Goal: Task Accomplishment & Management: Manage account settings

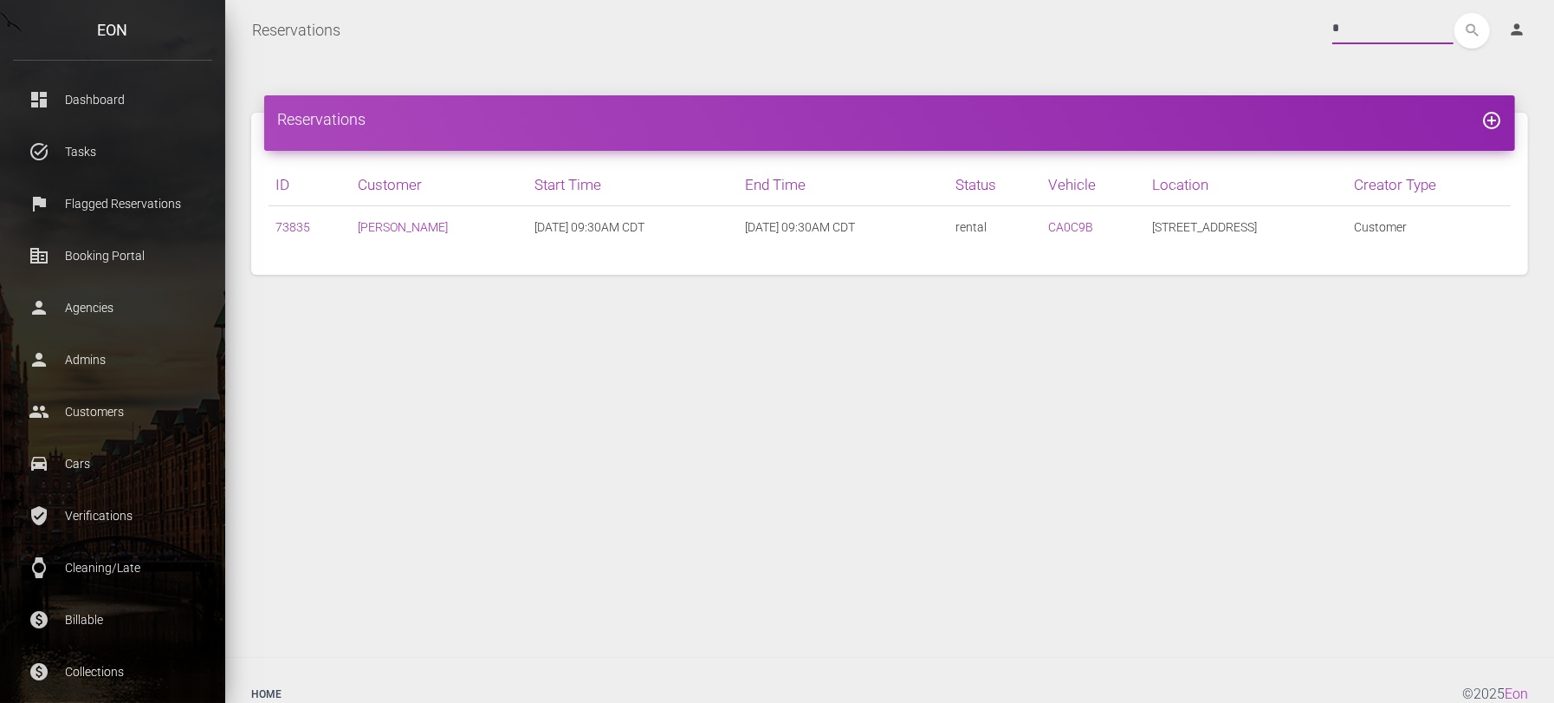
click at [1317, 27] on div "* search person Account Profile Settings Host Rights & Responsibilities Log out" at bounding box center [947, 31] width 1187 height 36
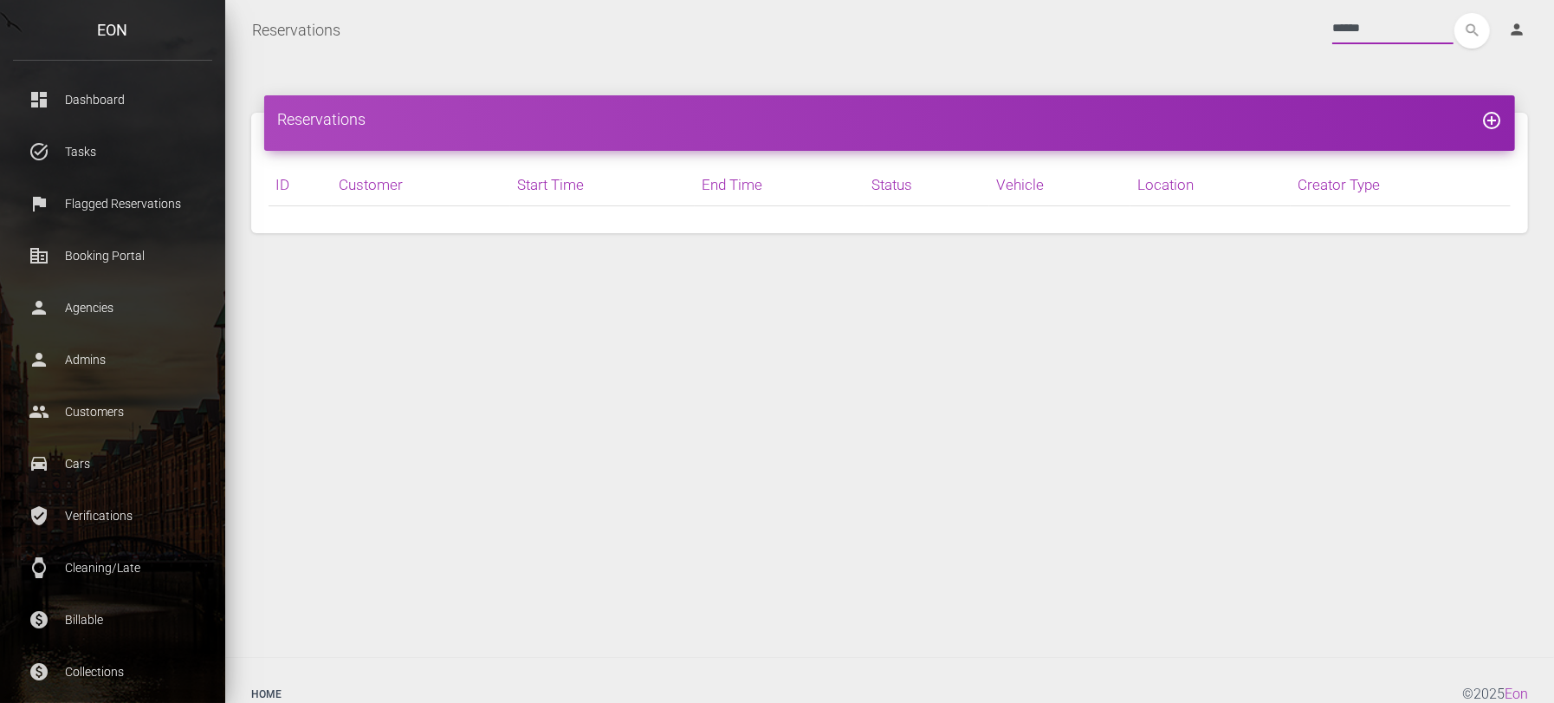
type input "******"
click at [1454, 13] on button "search" at bounding box center [1472, 31] width 36 height 36
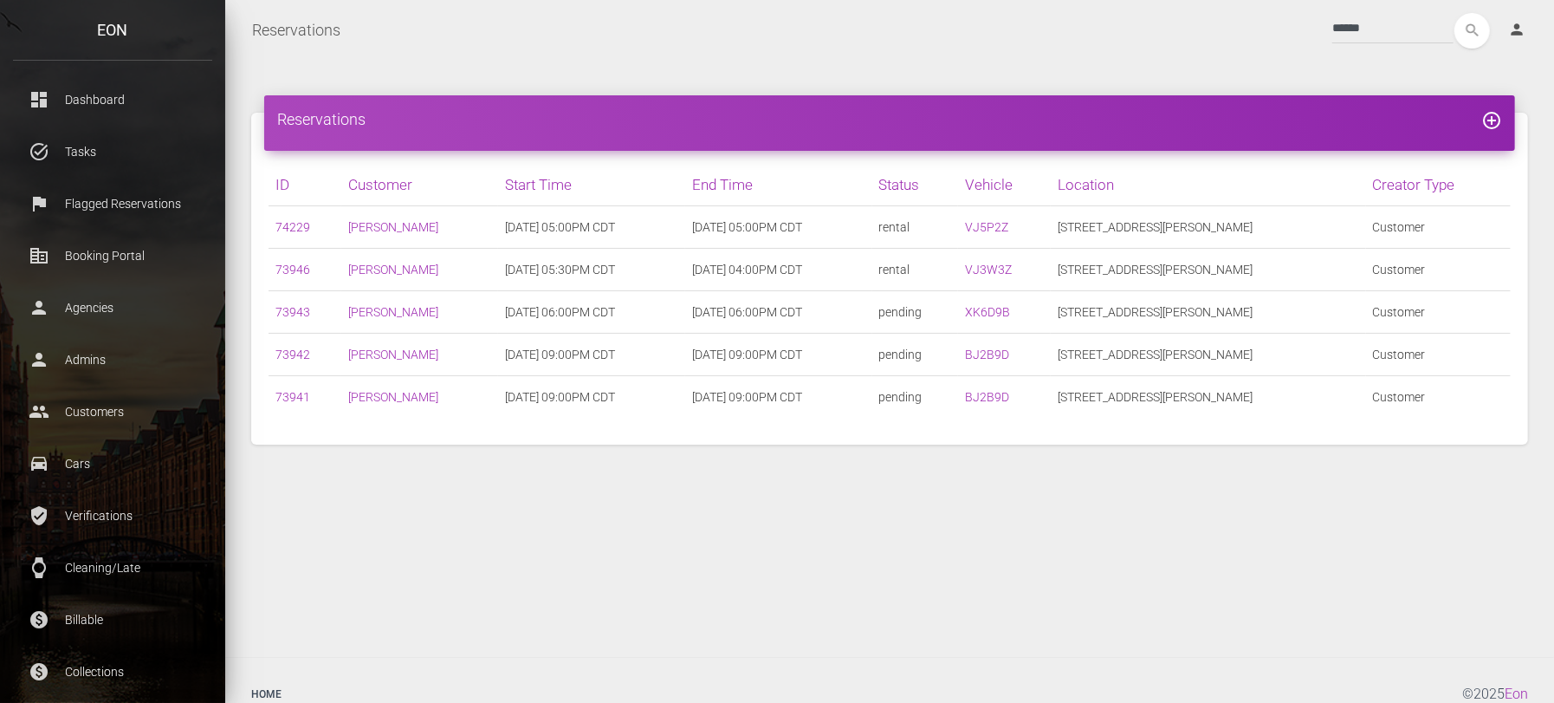
click at [716, 271] on td "09/28/2025 04:00PM CDT" at bounding box center [778, 270] width 187 height 42
drag, startPoint x: 704, startPoint y: 271, endPoint x: 870, endPoint y: 264, distance: 165.6
click at [870, 264] on td "09/28/2025 04:00PM CDT" at bounding box center [778, 270] width 187 height 42
copy td "09/28/2025 04:00PM CDT"
click at [1357, 29] on input "******" at bounding box center [1392, 28] width 121 height 31
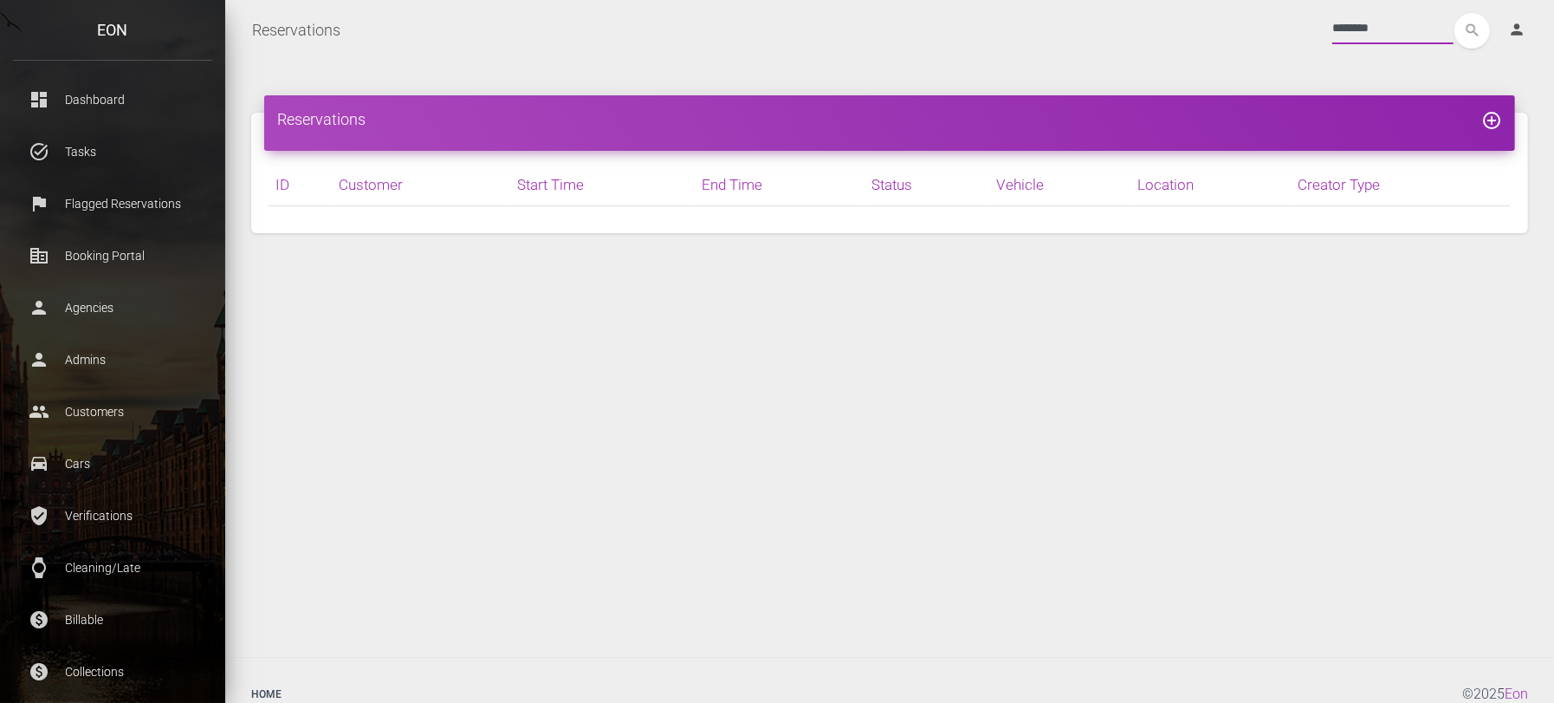
type input "********"
click at [1454, 13] on button "search" at bounding box center [1472, 31] width 36 height 36
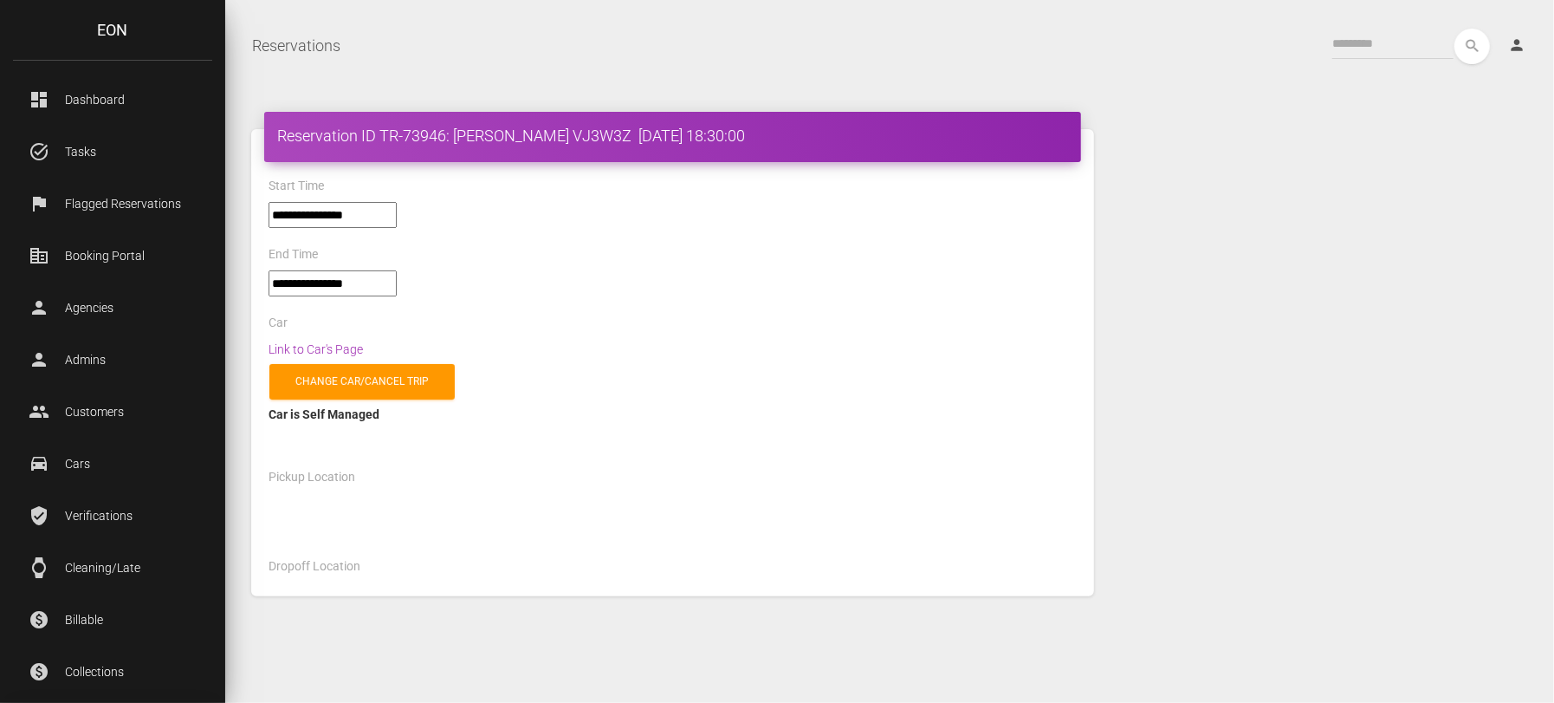
select select "*****"
select select
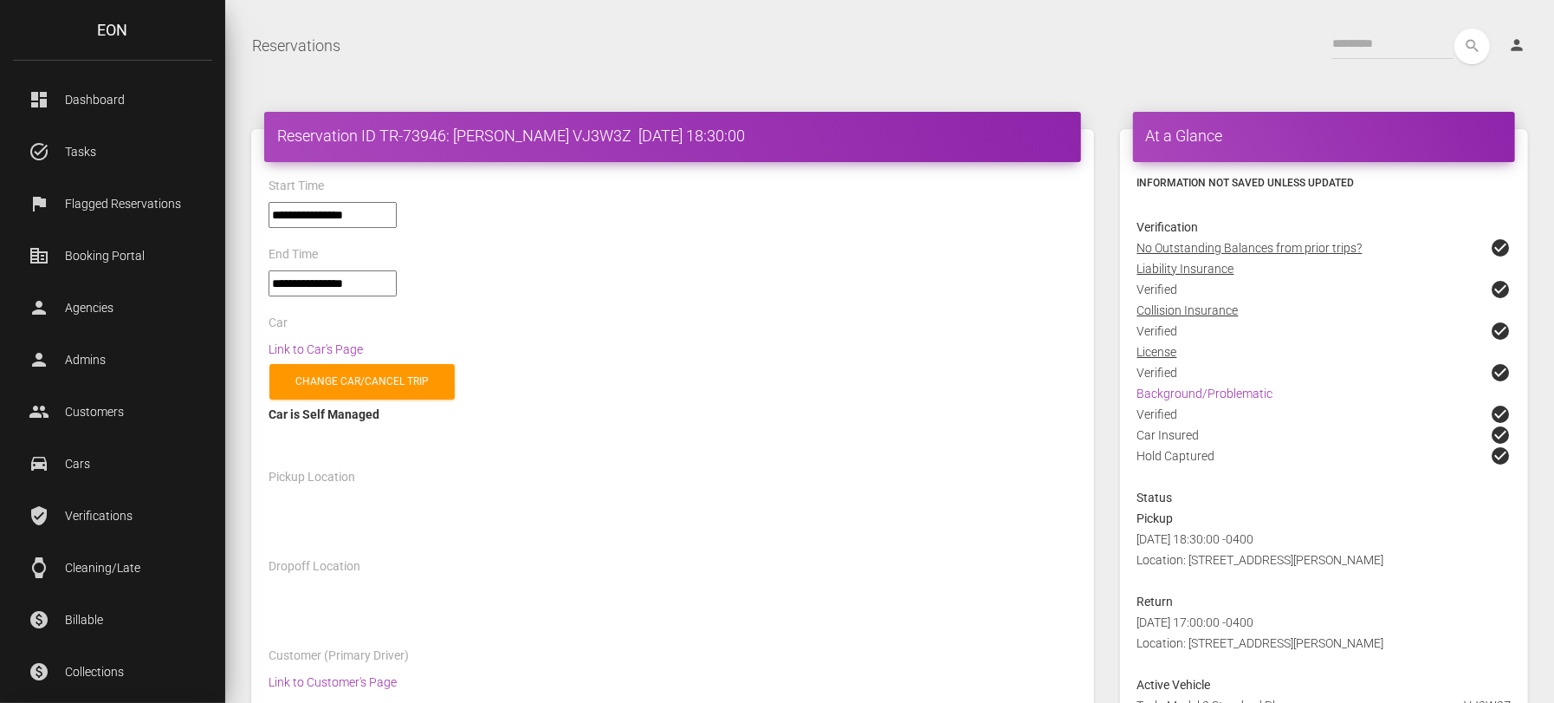
select select "*****"
select select
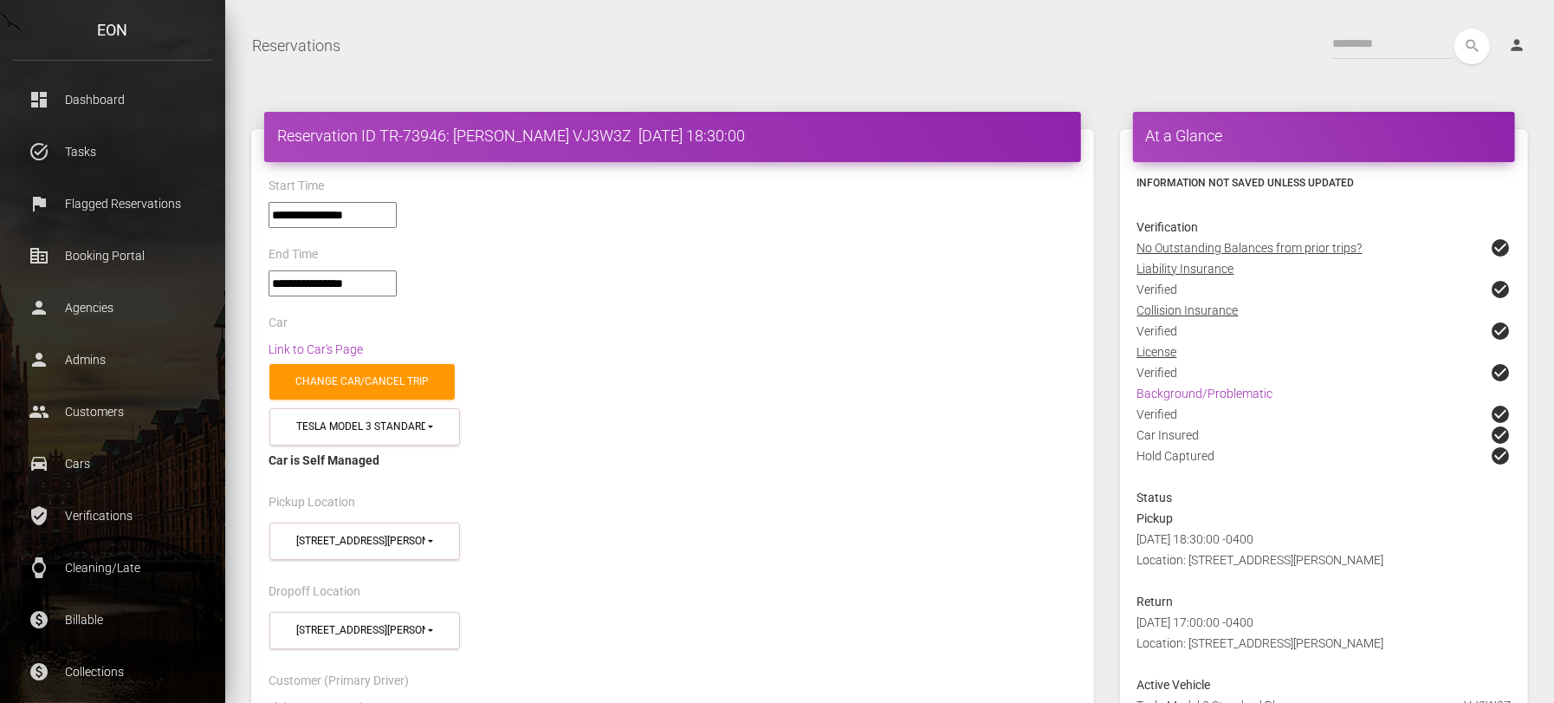
click at [623, 136] on h4 "Reservation ID TR-73946: Ivring Marshall VJ3W3Z 2025-09-14 18:30:00" at bounding box center [672, 136] width 791 height 22
drag, startPoint x: 621, startPoint y: 136, endPoint x: 380, endPoint y: 125, distance: 241.1
click at [380, 125] on h4 "Reservation ID TR-73946: Ivring Marshall VJ3W3Z 2025-09-14 18:30:00" at bounding box center [672, 136] width 791 height 22
copy h4 "TR-73946: Ivring Marshall VJ3W3Z"
click at [370, 178] on div "Start Time" at bounding box center [673, 188] width 834 height 27
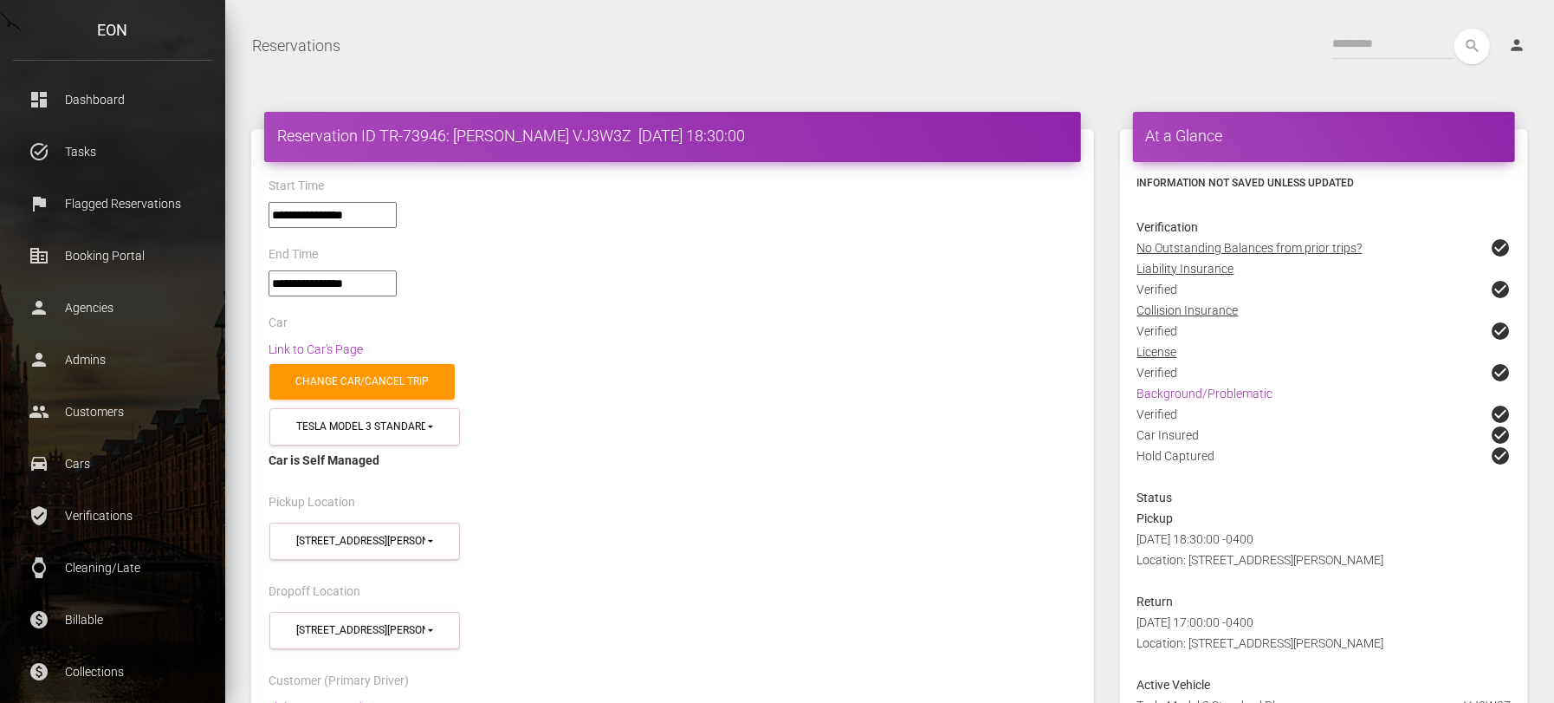
drag, startPoint x: 1408, startPoint y: 557, endPoint x: 1189, endPoint y: 557, distance: 218.3
click at [1189, 557] on div "2025-09-14 18:30:00 -0400 Location: 7509 NW Tiffany Springs Pkwy 64153" at bounding box center [1323, 559] width 399 height 62
copy span "7509 NW Tiffany Springs Pkwy 64153"
click at [331, 342] on link "Link to Car's Page" at bounding box center [316, 349] width 94 height 14
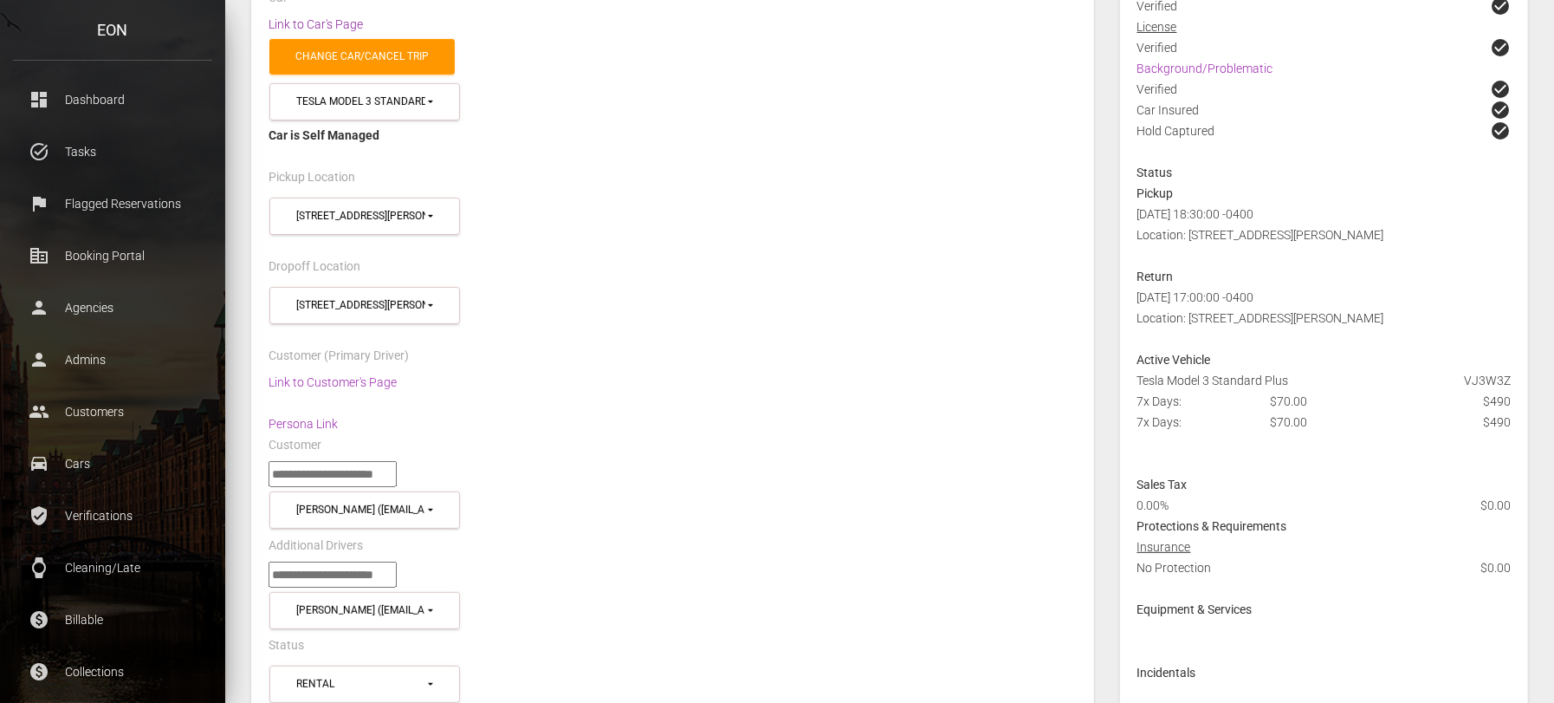
scroll to position [433, 0]
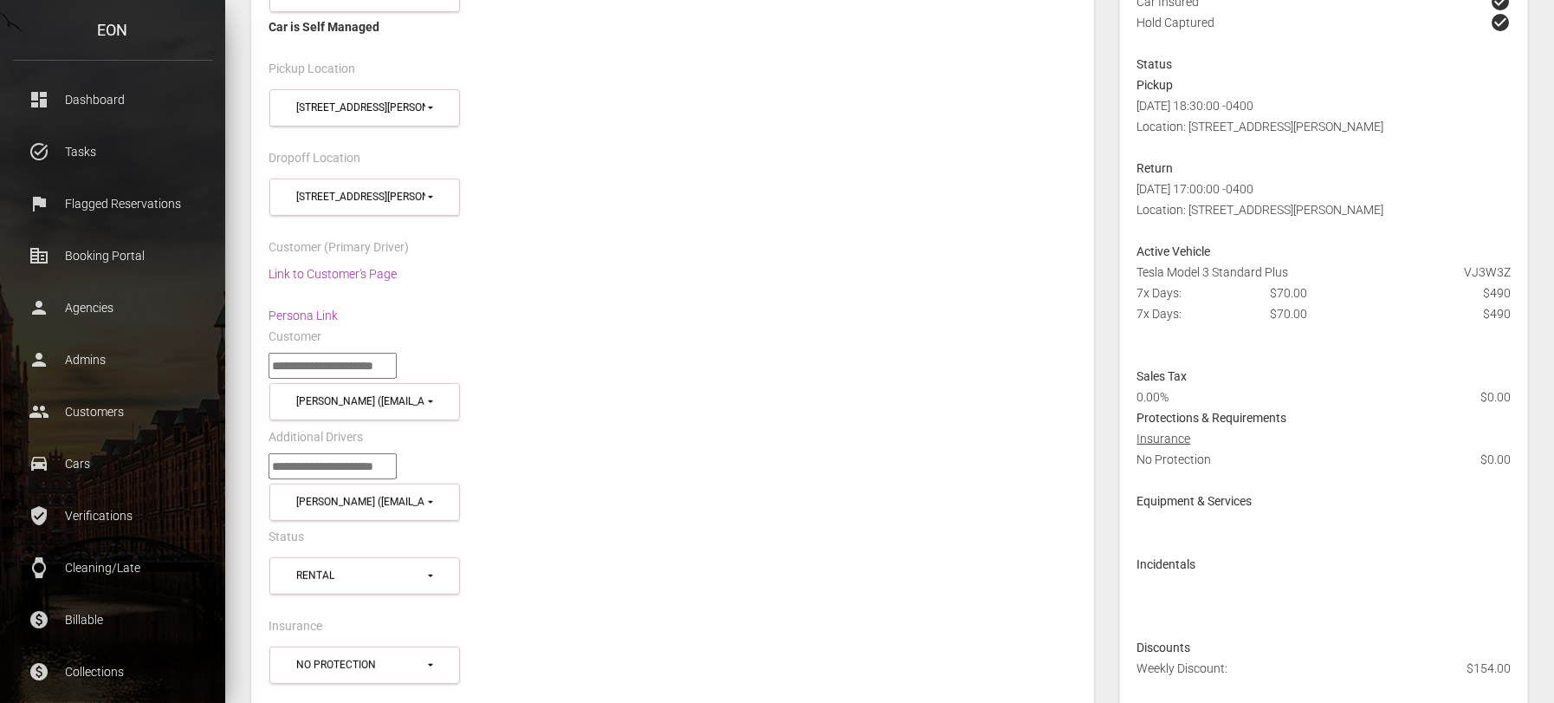
click at [897, 560] on div "**** ******* ****** ********* ********* ********* ******** ******* ******** ***…" at bounding box center [673, 584] width 834 height 62
click at [301, 297] on div "Link to Customer's Page Persona Link" at bounding box center [673, 294] width 834 height 62
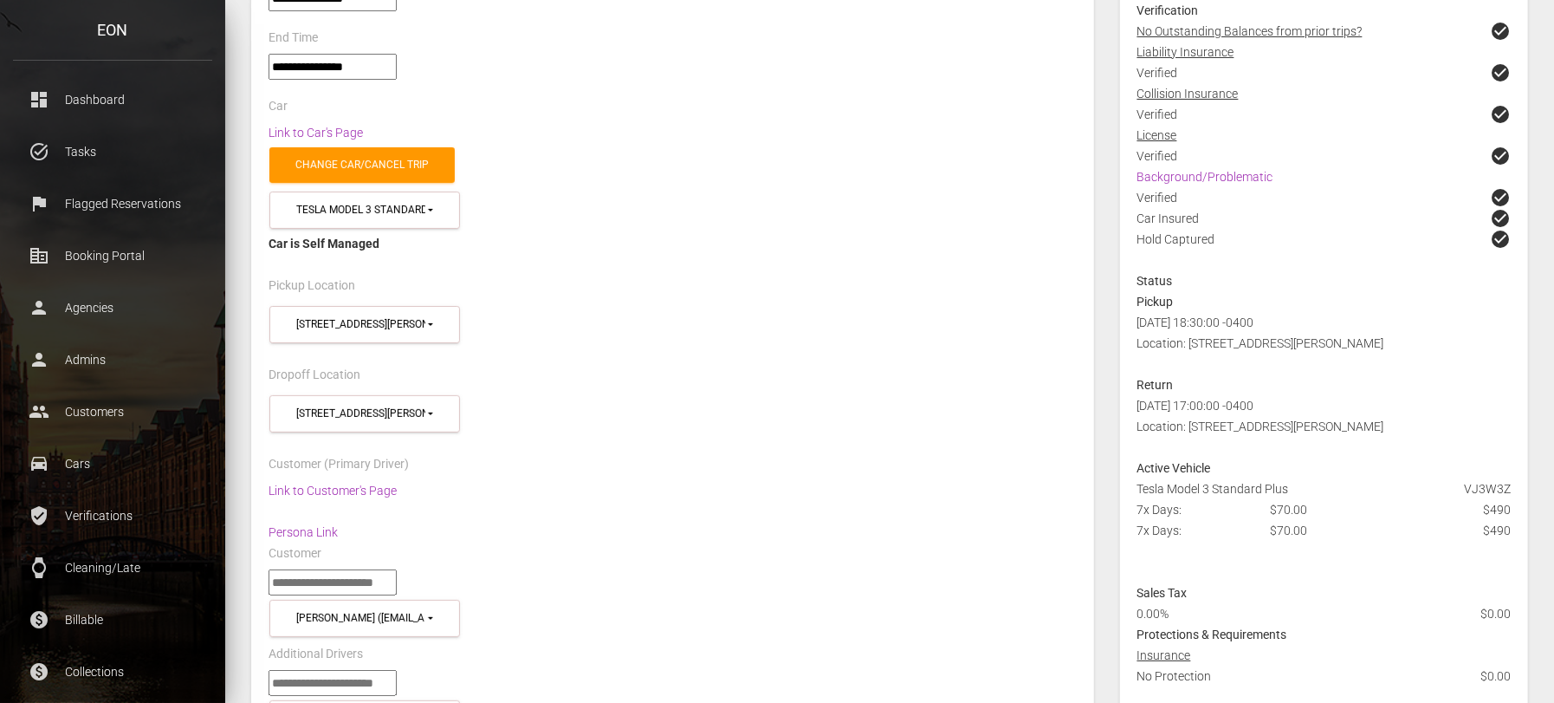
scroll to position [0, 0]
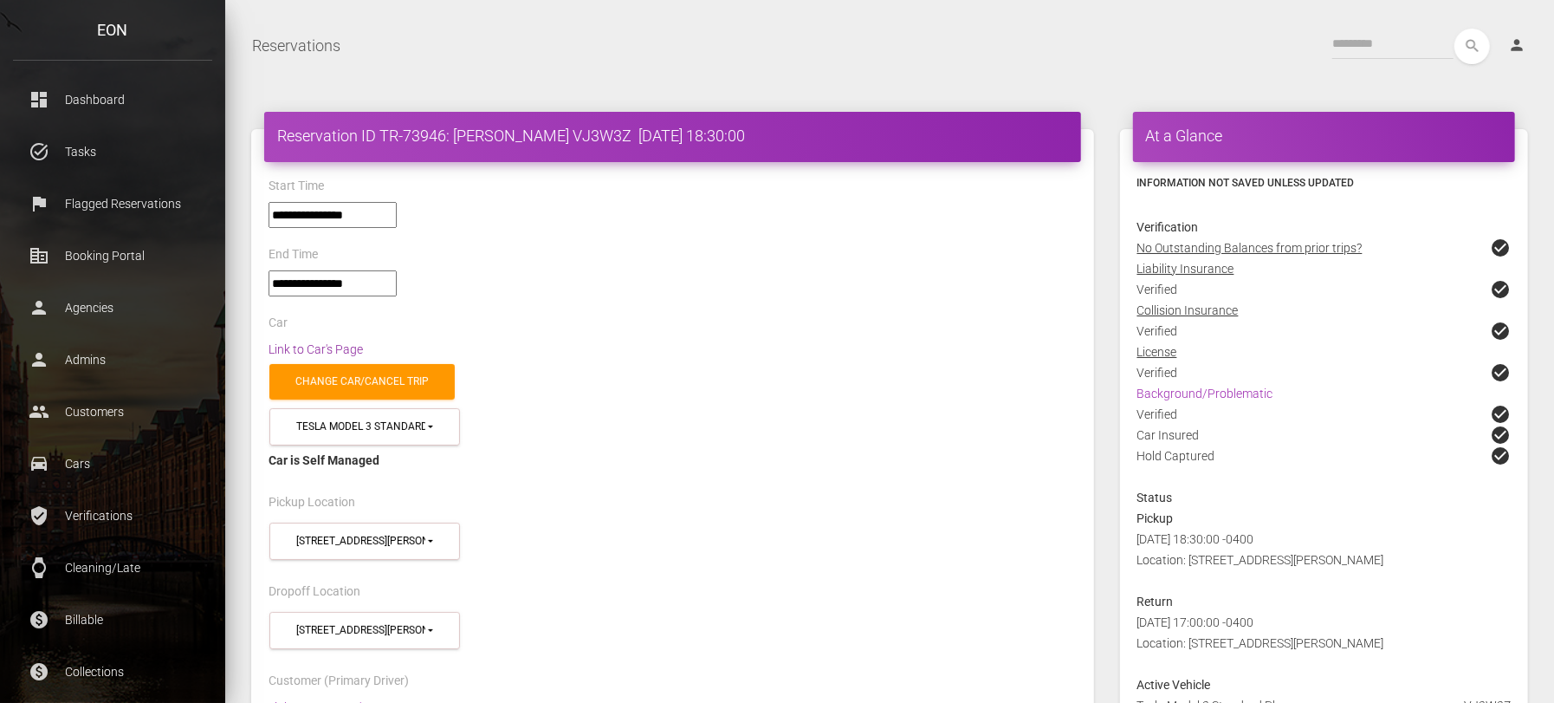
click at [353, 344] on link "Link to Car's Page" at bounding box center [316, 349] width 94 height 14
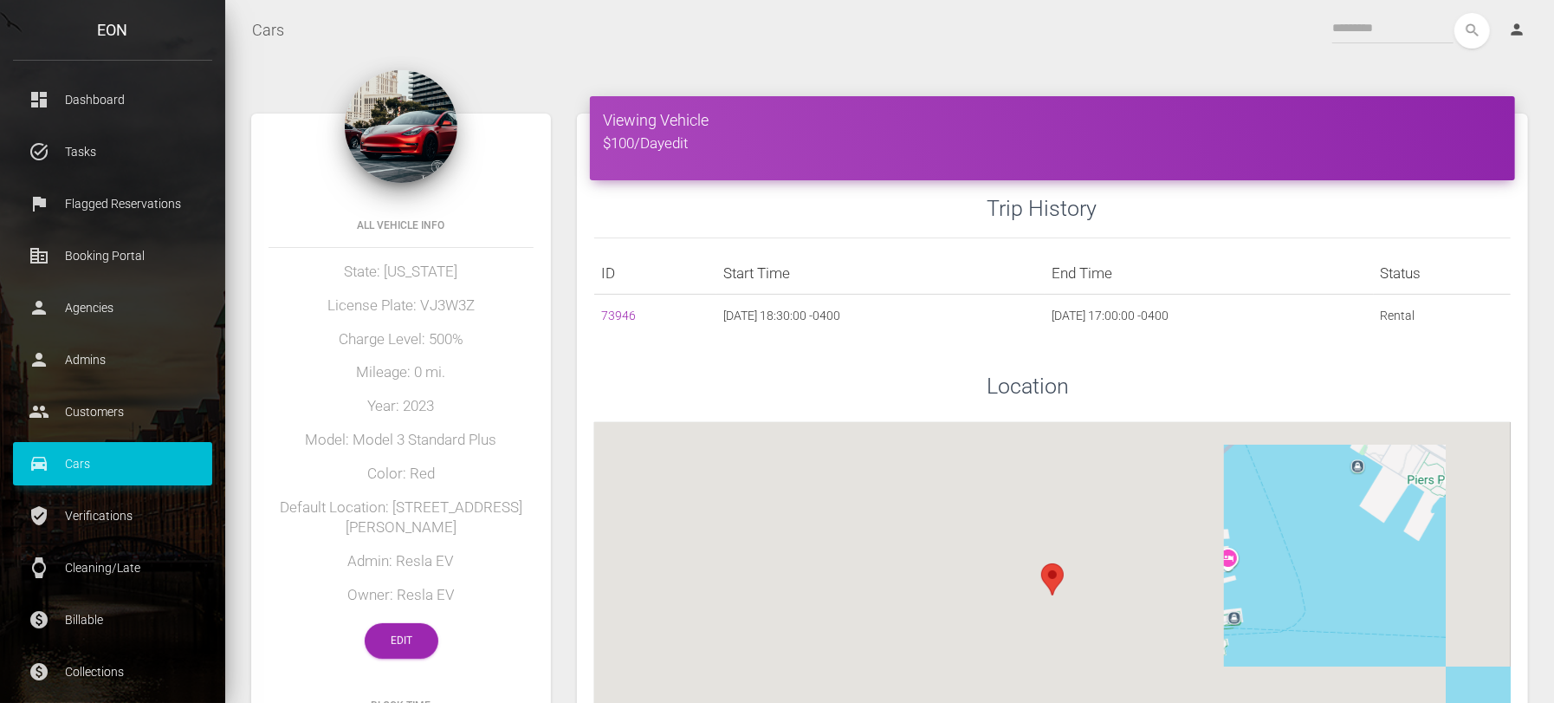
click at [404, 660] on div "All Vehicle Info State: Missouri License Plate: VJ3W3Z Charge Level: 500% Milea…" at bounding box center [401, 436] width 300 height 480
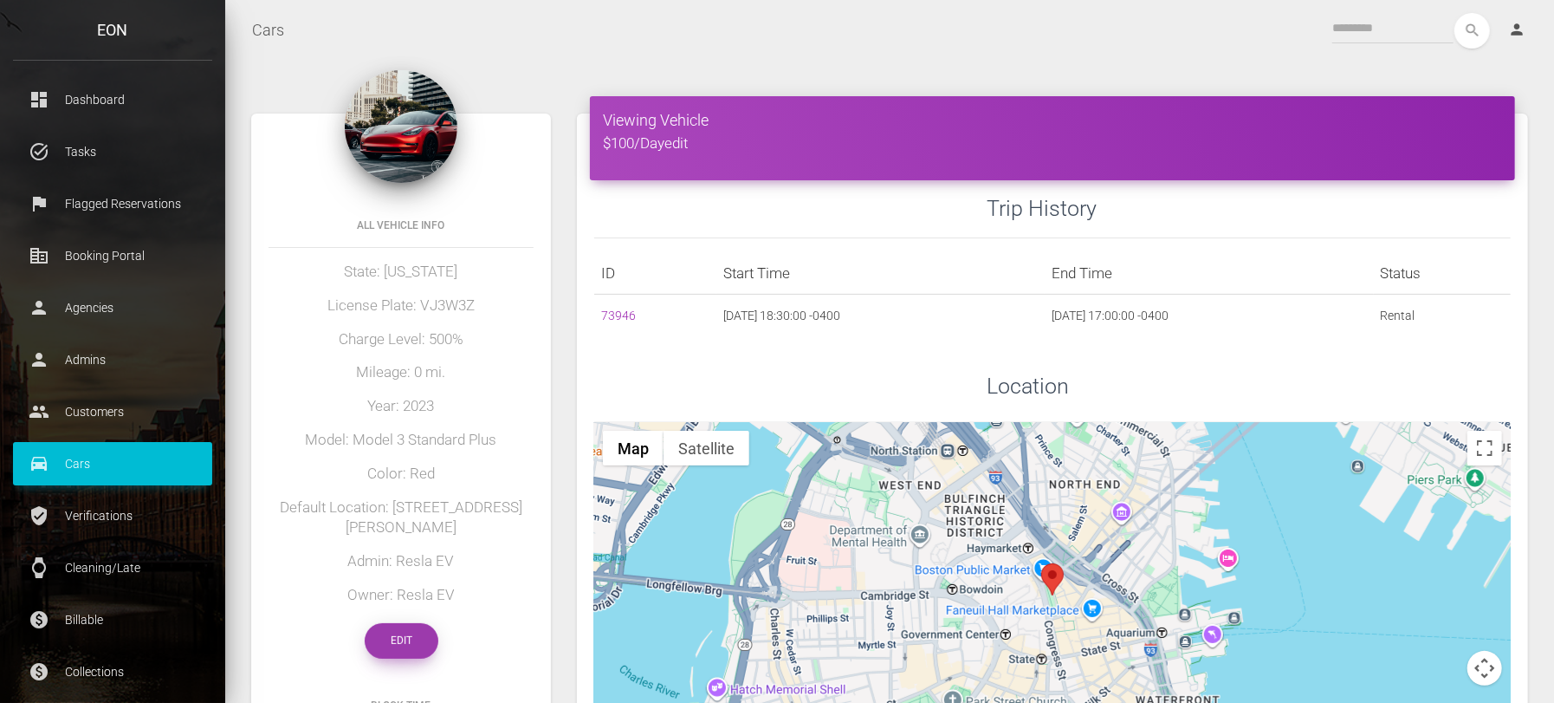
click at [411, 648] on link "Edit" at bounding box center [402, 641] width 74 height 36
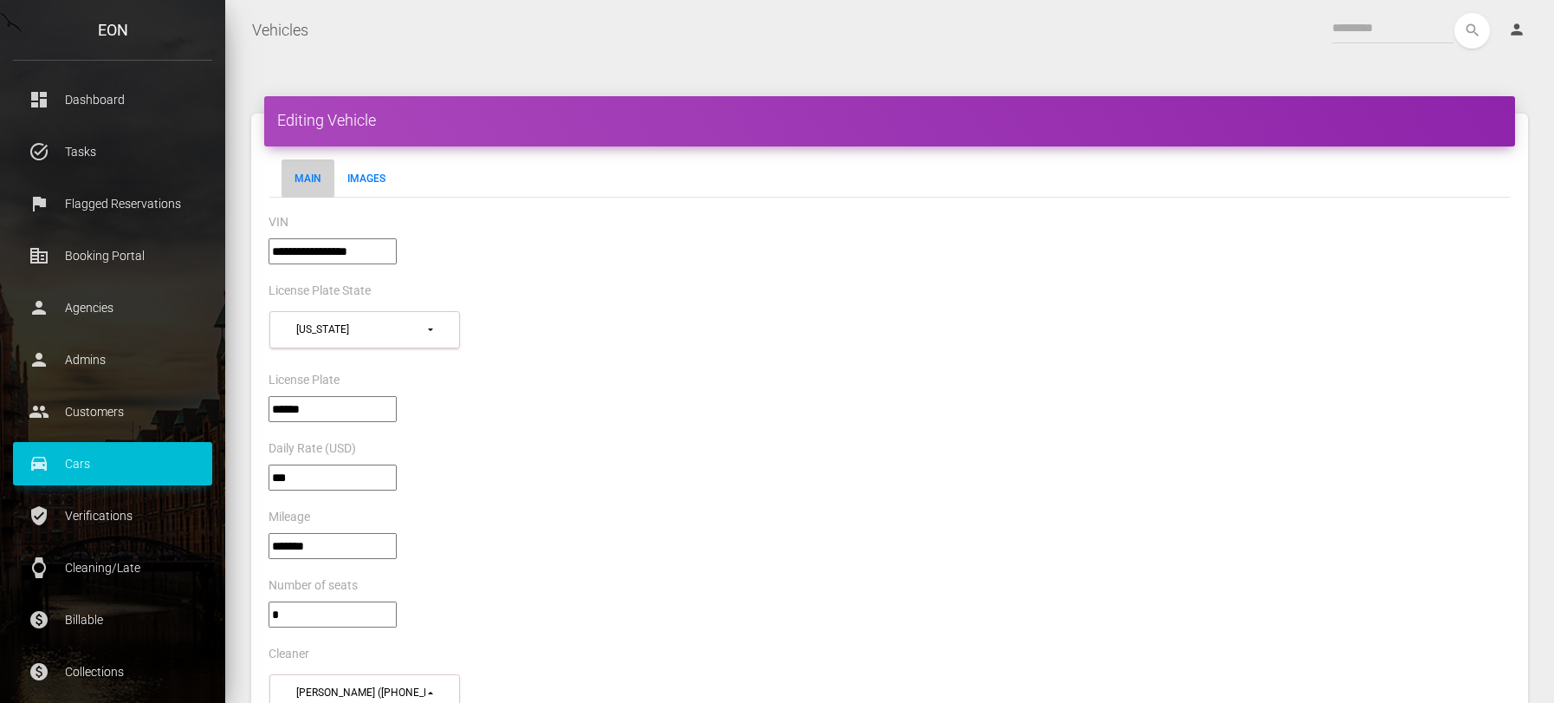
select select "*"
drag, startPoint x: 398, startPoint y: 252, endPoint x: 349, endPoint y: 245, distance: 49.9
click at [349, 245] on input"] "**********" at bounding box center [333, 251] width 128 height 26
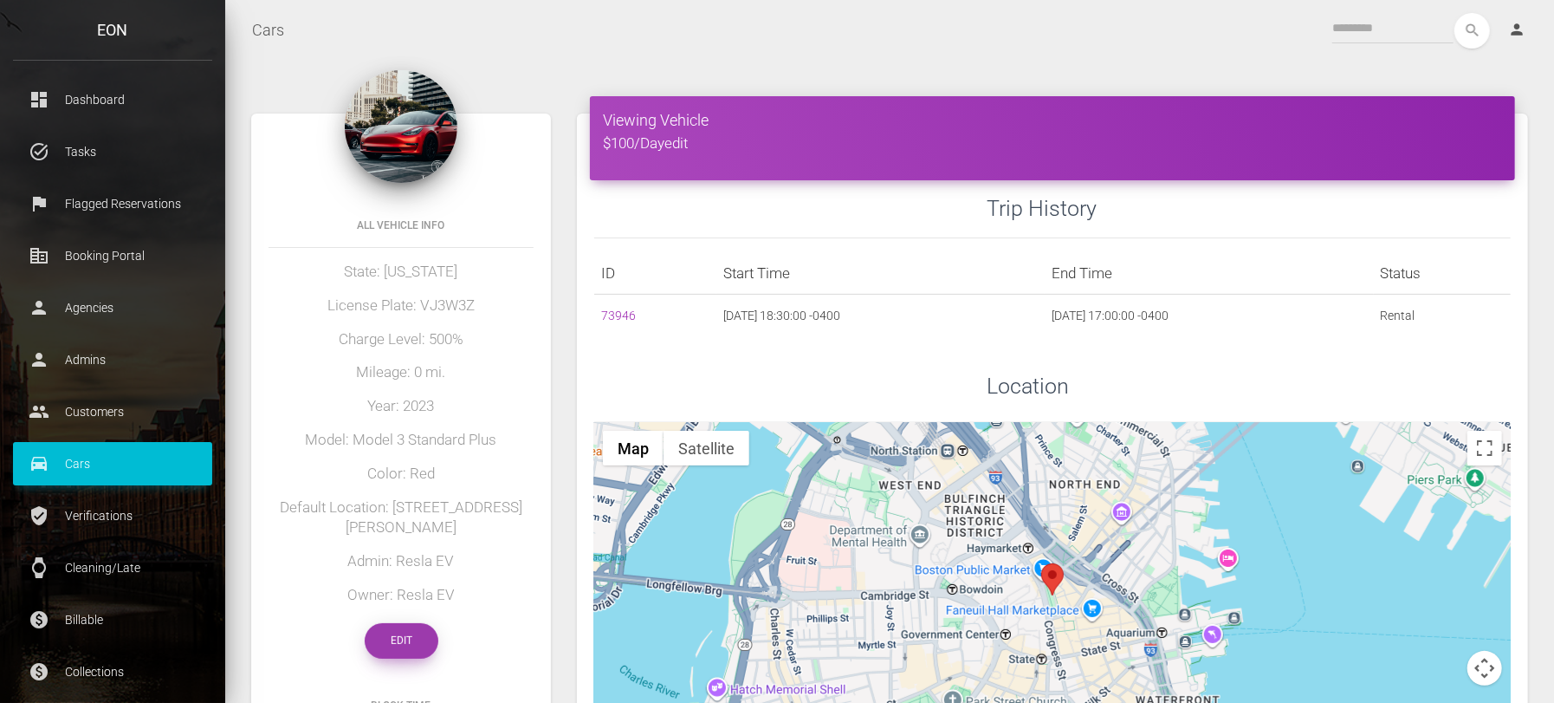
click at [424, 623] on link "Edit" at bounding box center [402, 641] width 74 height 36
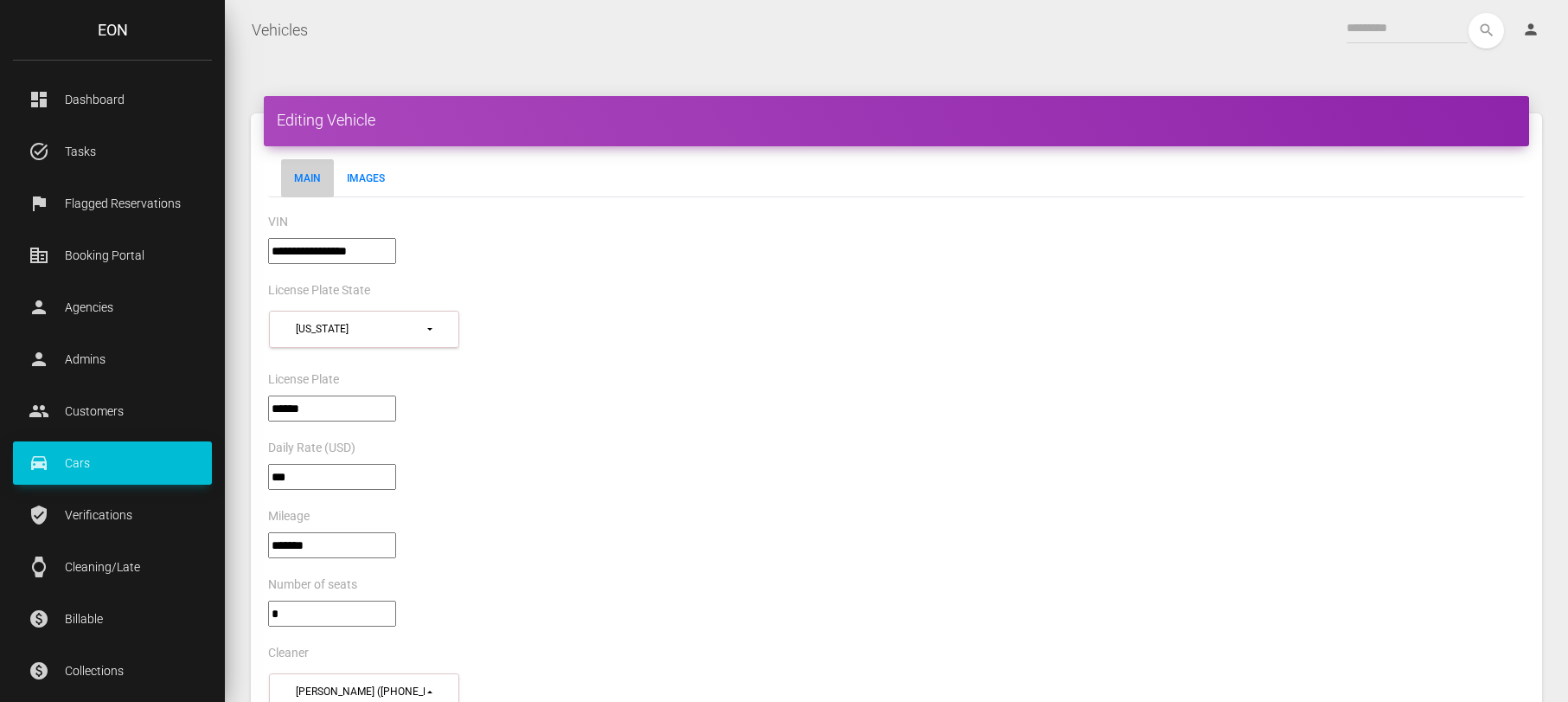
select select "*"
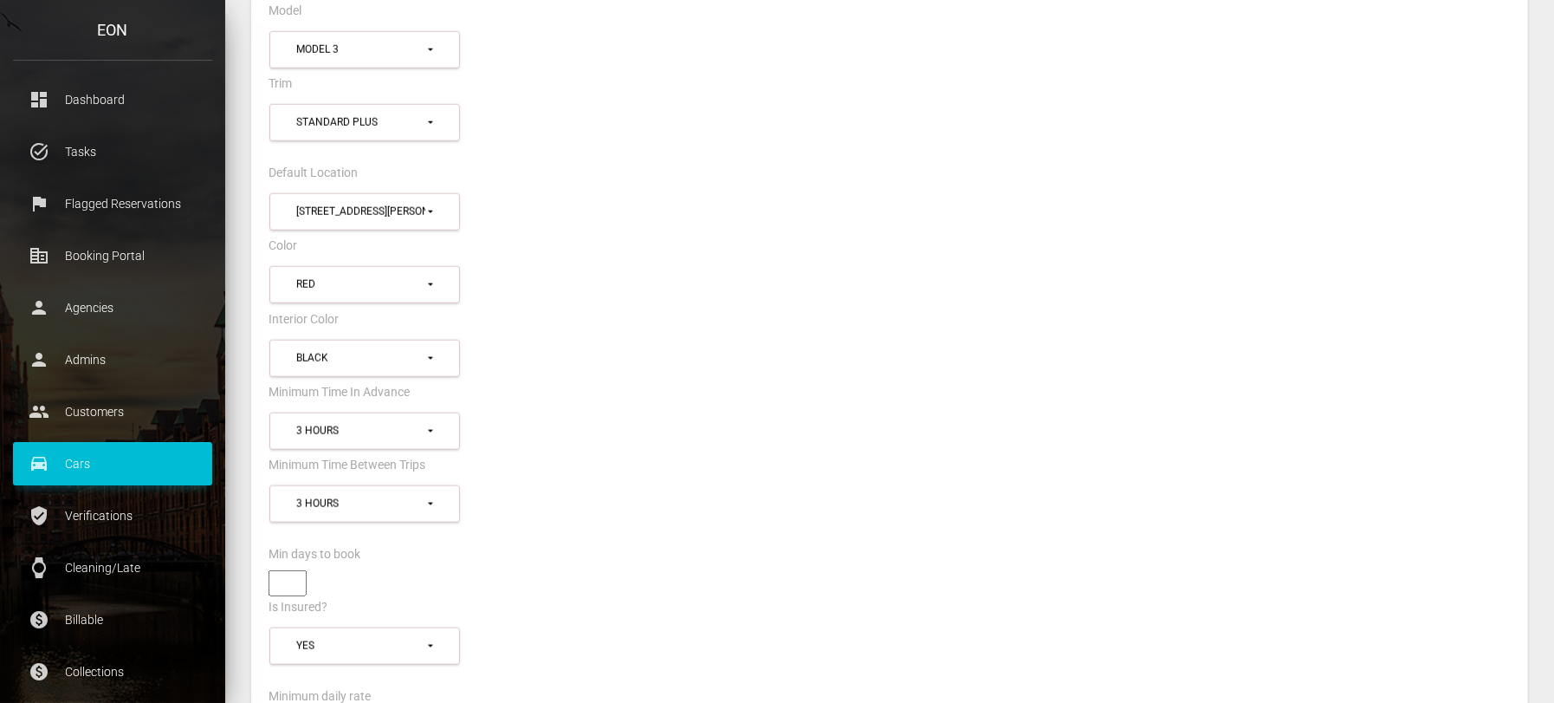
scroll to position [1624, 0]
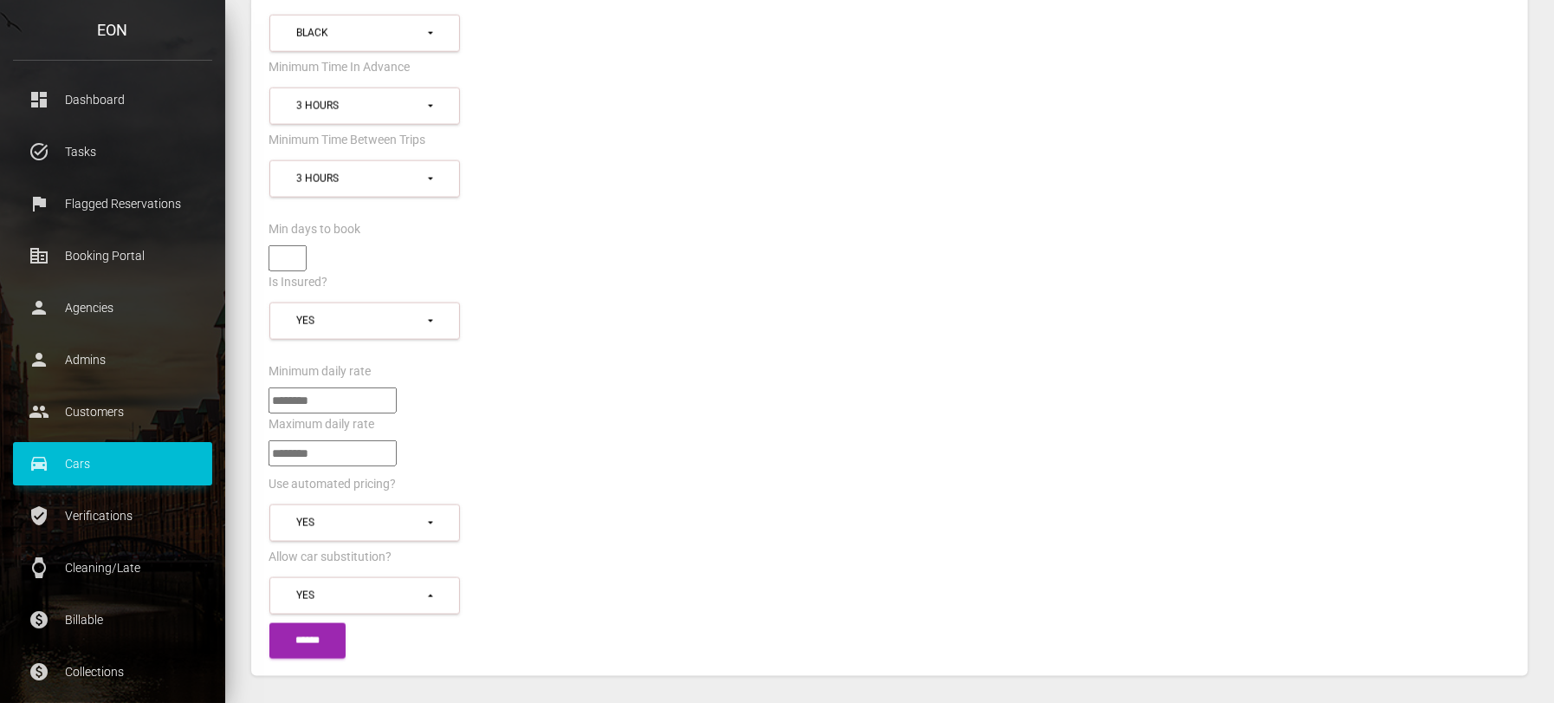
drag, startPoint x: 296, startPoint y: 378, endPoint x: 248, endPoint y: 383, distance: 48.8
type input "***"
click at [340, 623] on input "******" at bounding box center [307, 641] width 76 height 36
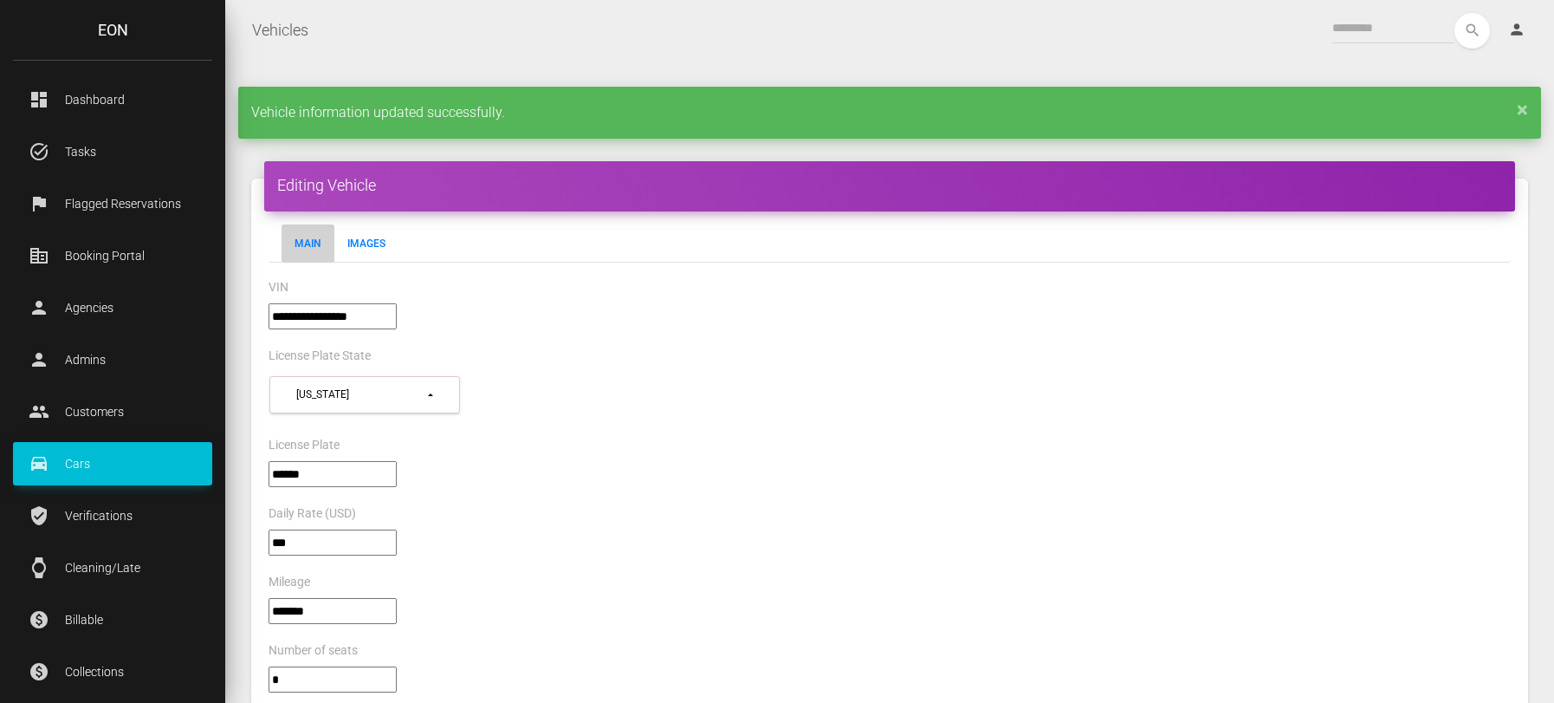
select select "*"
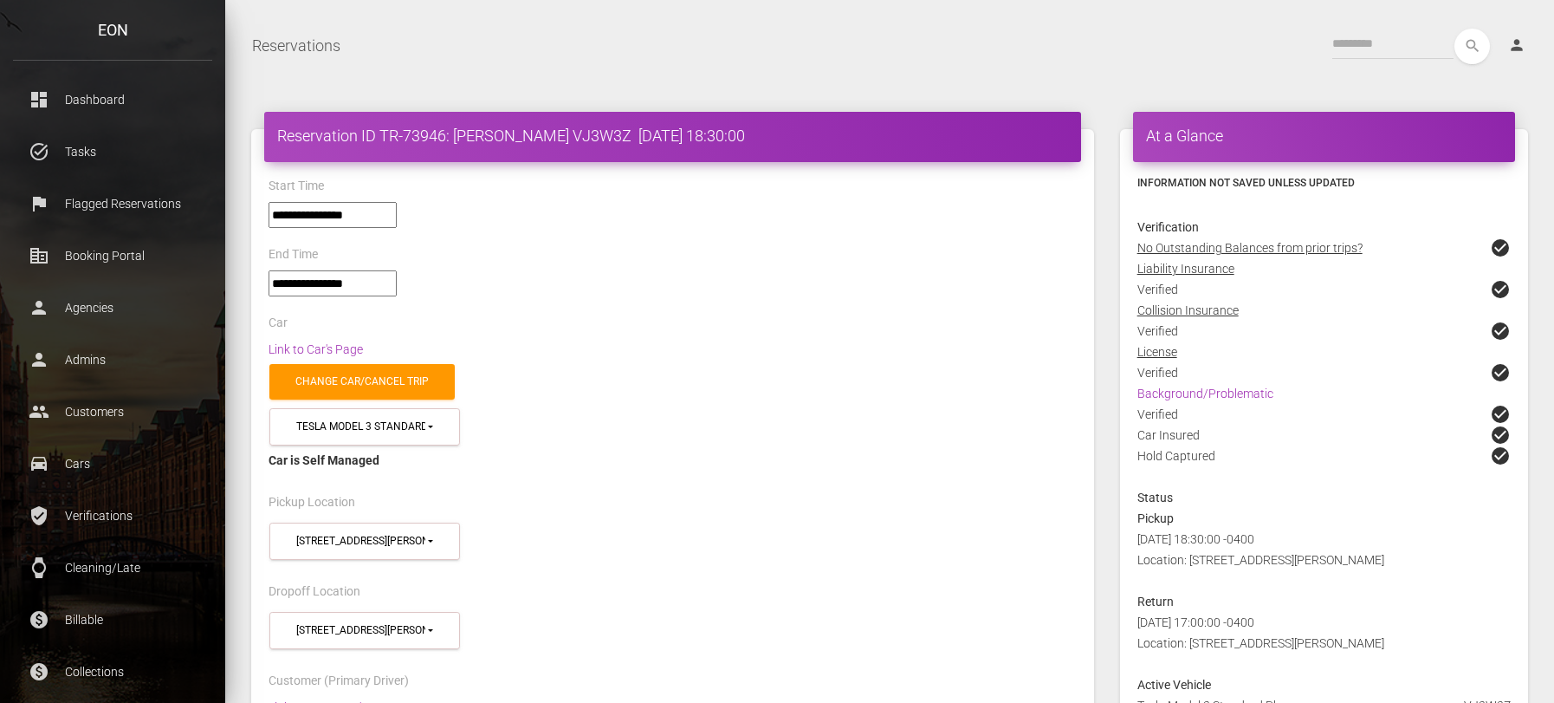
select select "*****"
select select
click at [302, 179] on label "Start Time" at bounding box center [296, 186] width 55 height 17
drag, startPoint x: 384, startPoint y: 137, endPoint x: 579, endPoint y: 142, distance: 195.0
click at [579, 142] on h4 "Reservation ID TR-73946: Ivring Marshall VJ3W3Z 2025-09-14 18:30:00" at bounding box center [672, 136] width 791 height 22
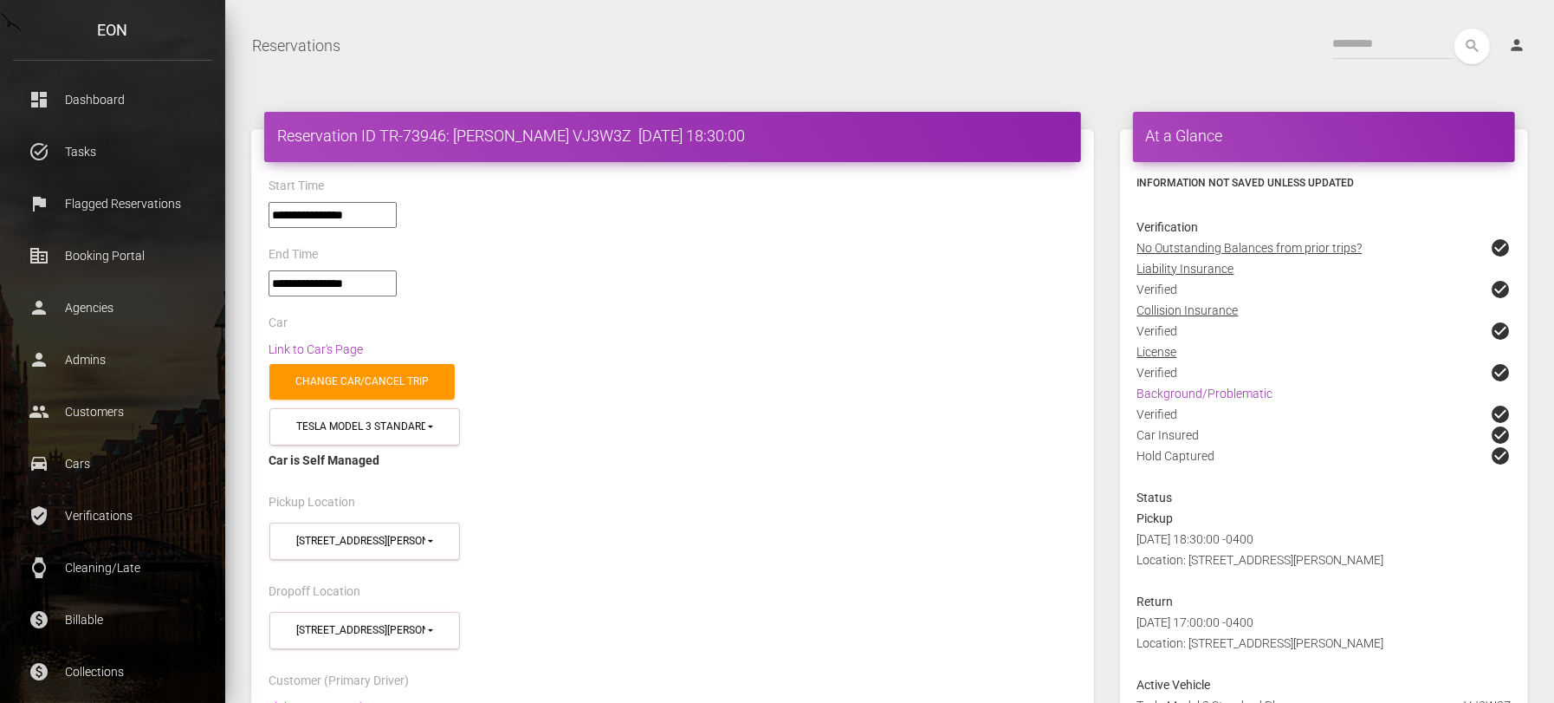
click at [606, 133] on h4 "Reservation ID TR-73946: Ivring Marshall VJ3W3Z 2025-09-14 18:30:00" at bounding box center [672, 136] width 791 height 22
copy h4 "VJ3W3Z"
drag, startPoint x: 616, startPoint y: 131, endPoint x: 560, endPoint y: 134, distance: 55.5
click at [560, 134] on h4 "Reservation ID TR-73946: Ivring Marshall VJ3W3Z 2025-09-14 18:30:00" at bounding box center [672, 136] width 791 height 22
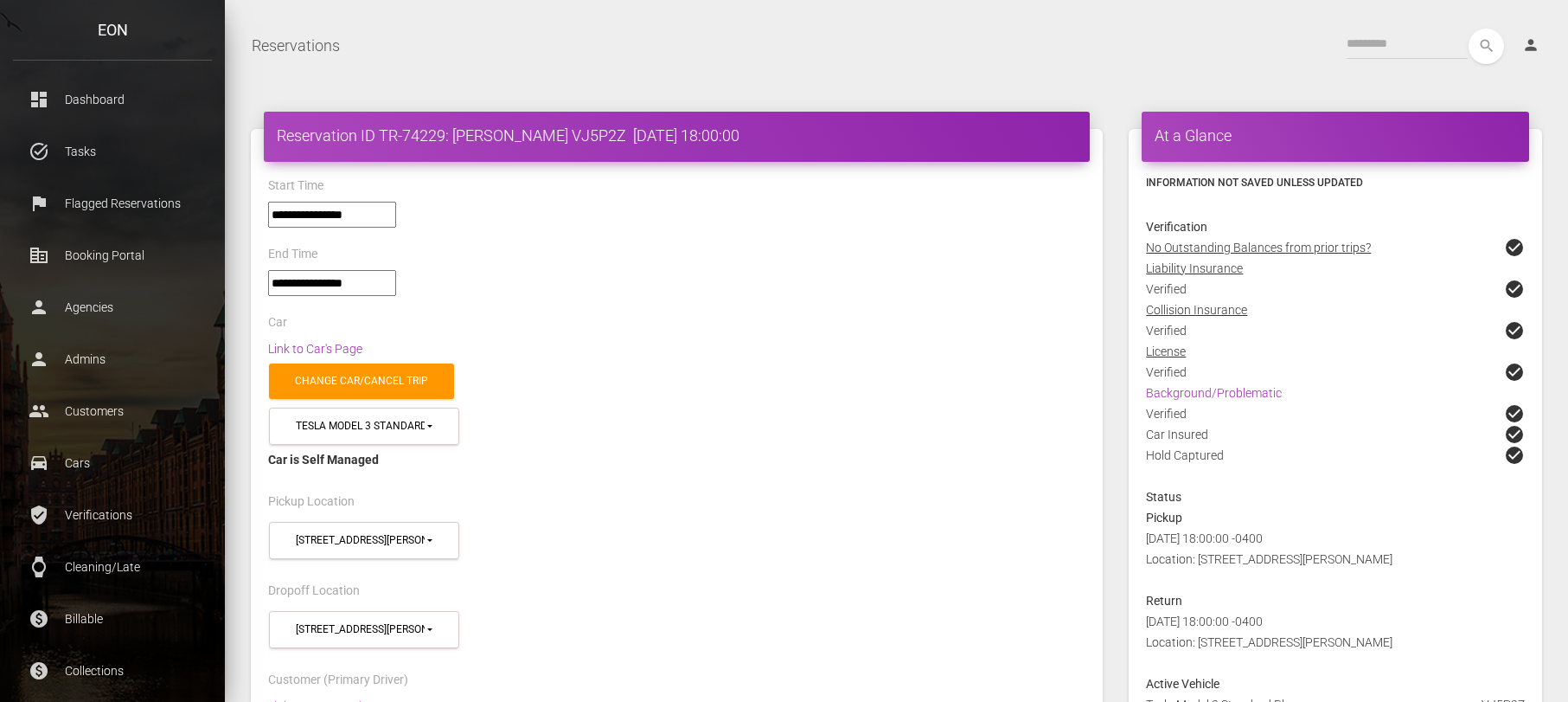
select select "*****"
select select
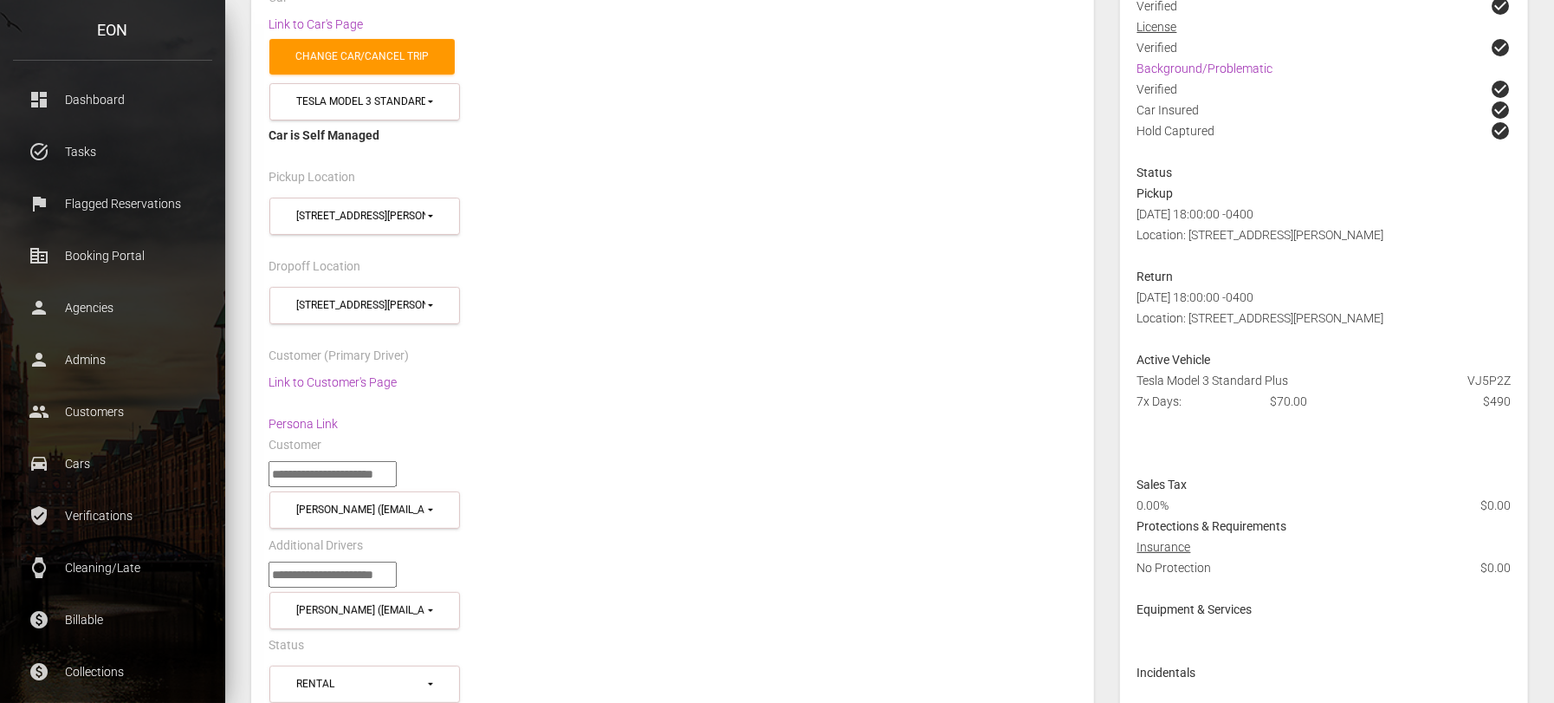
scroll to position [108, 0]
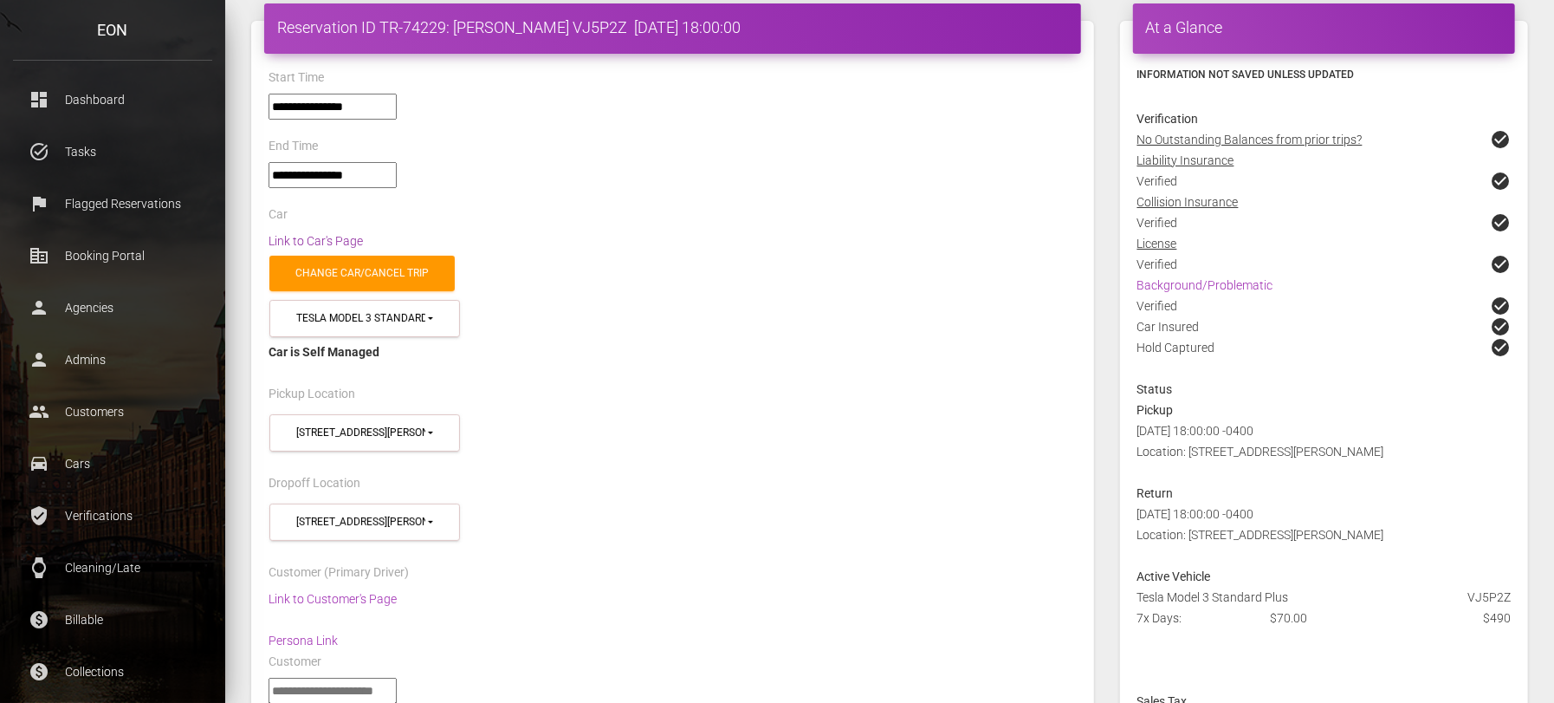
click at [340, 240] on link "Link to Car's Page" at bounding box center [316, 241] width 94 height 14
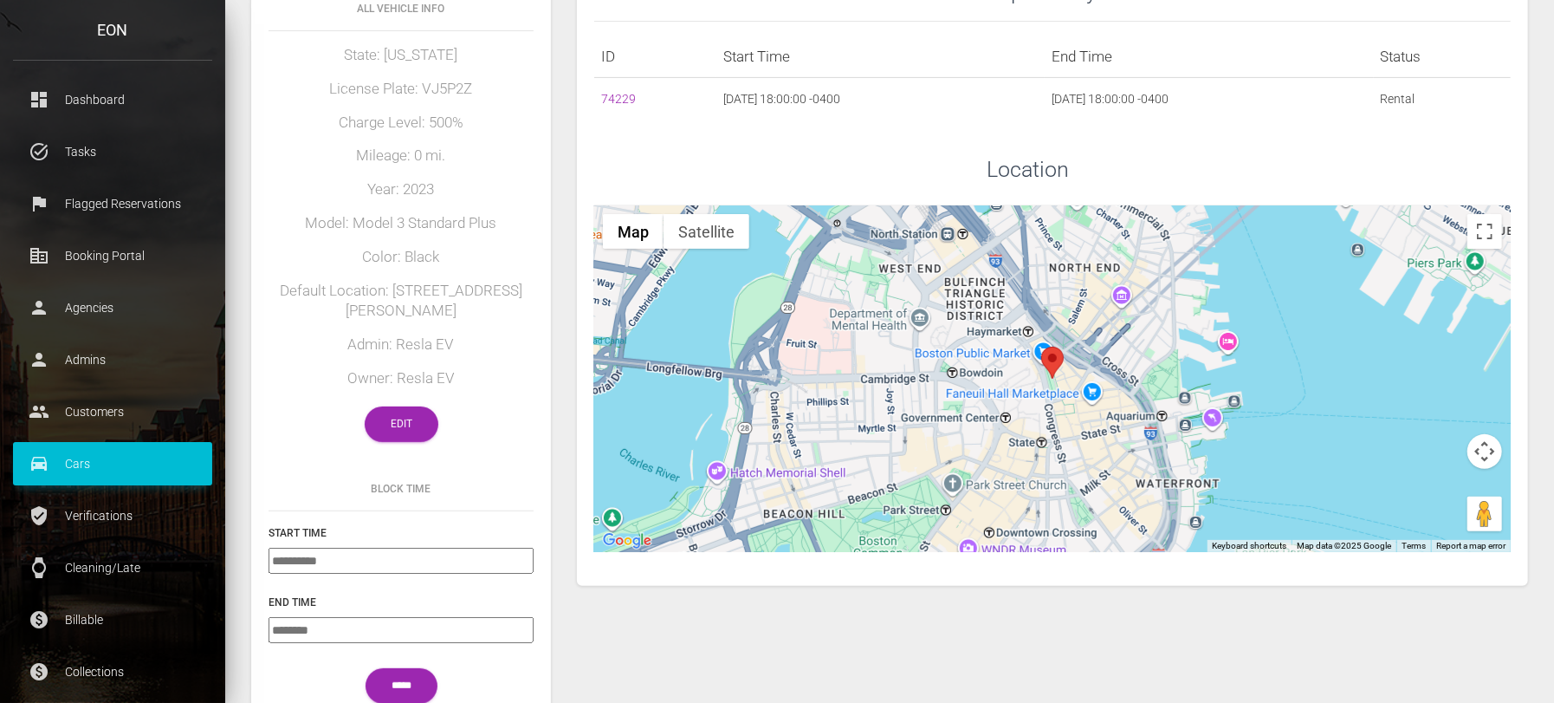
scroll to position [325, 0]
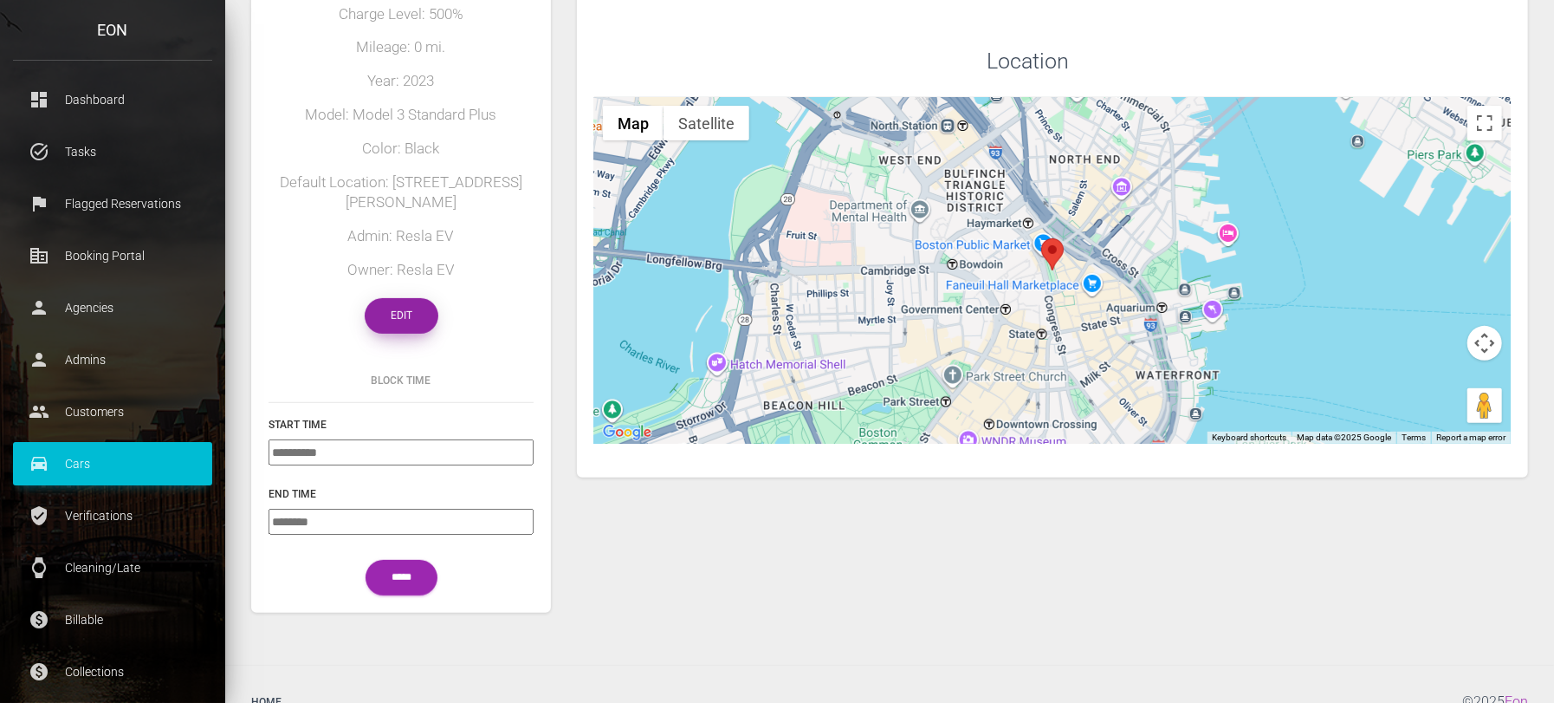
click at [426, 321] on link "Edit" at bounding box center [402, 316] width 74 height 36
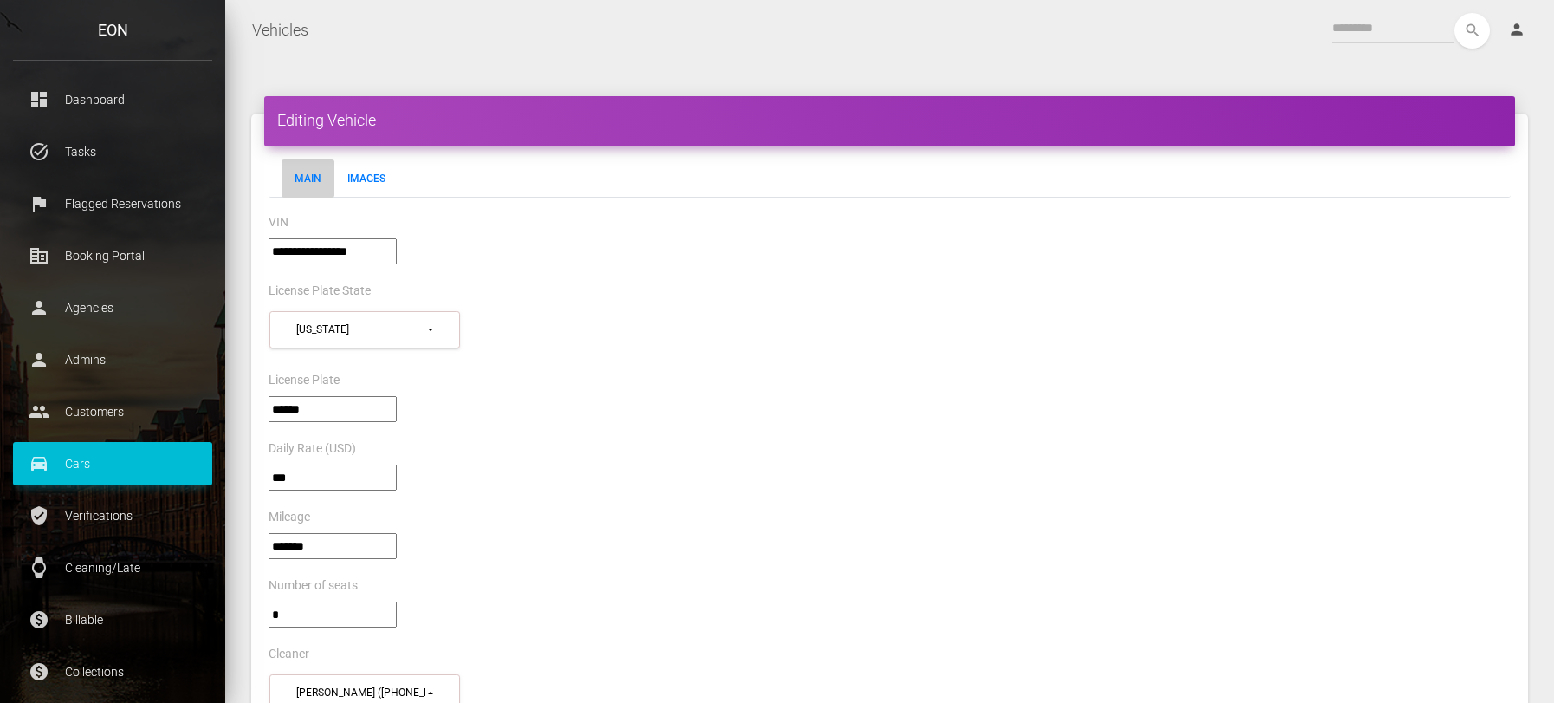
select select "*"
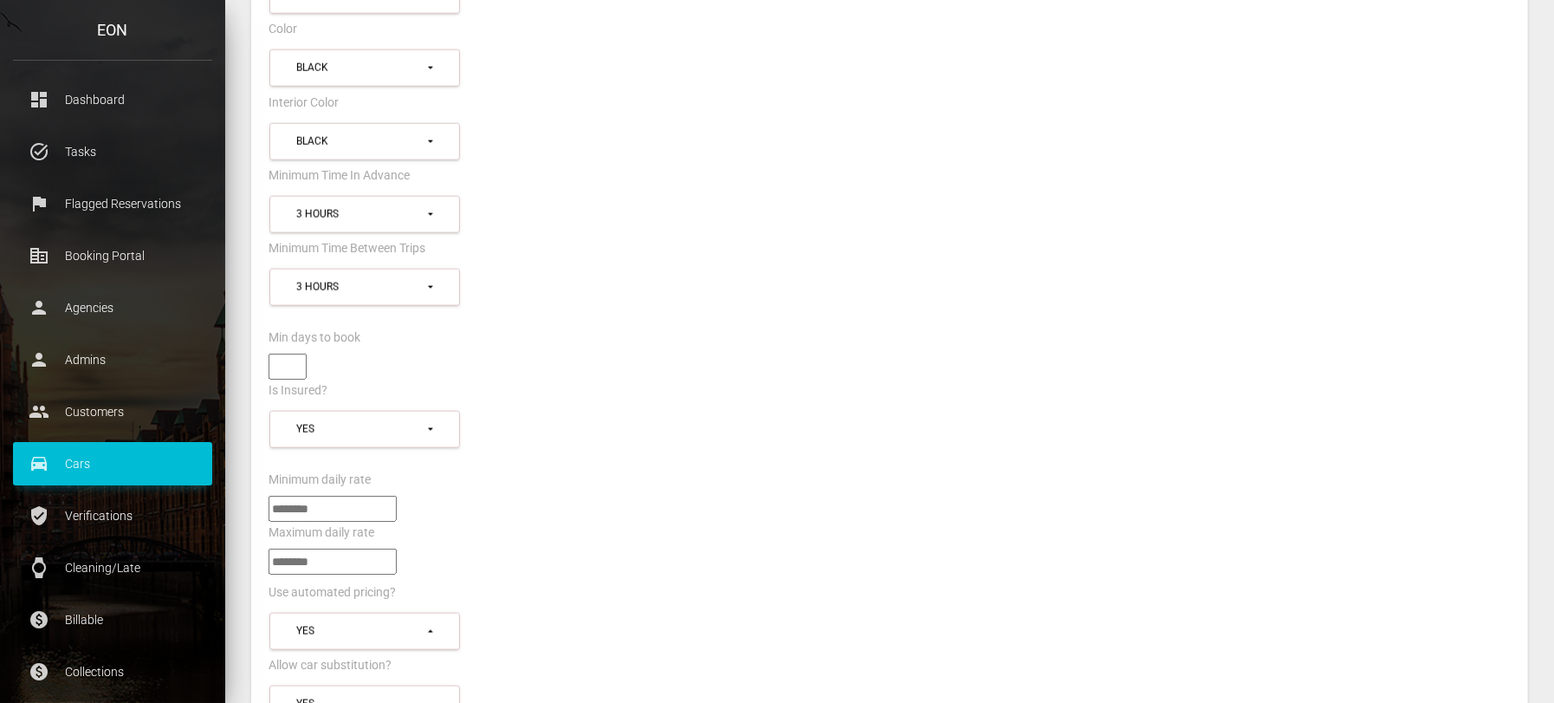
scroll to position [1299, 0]
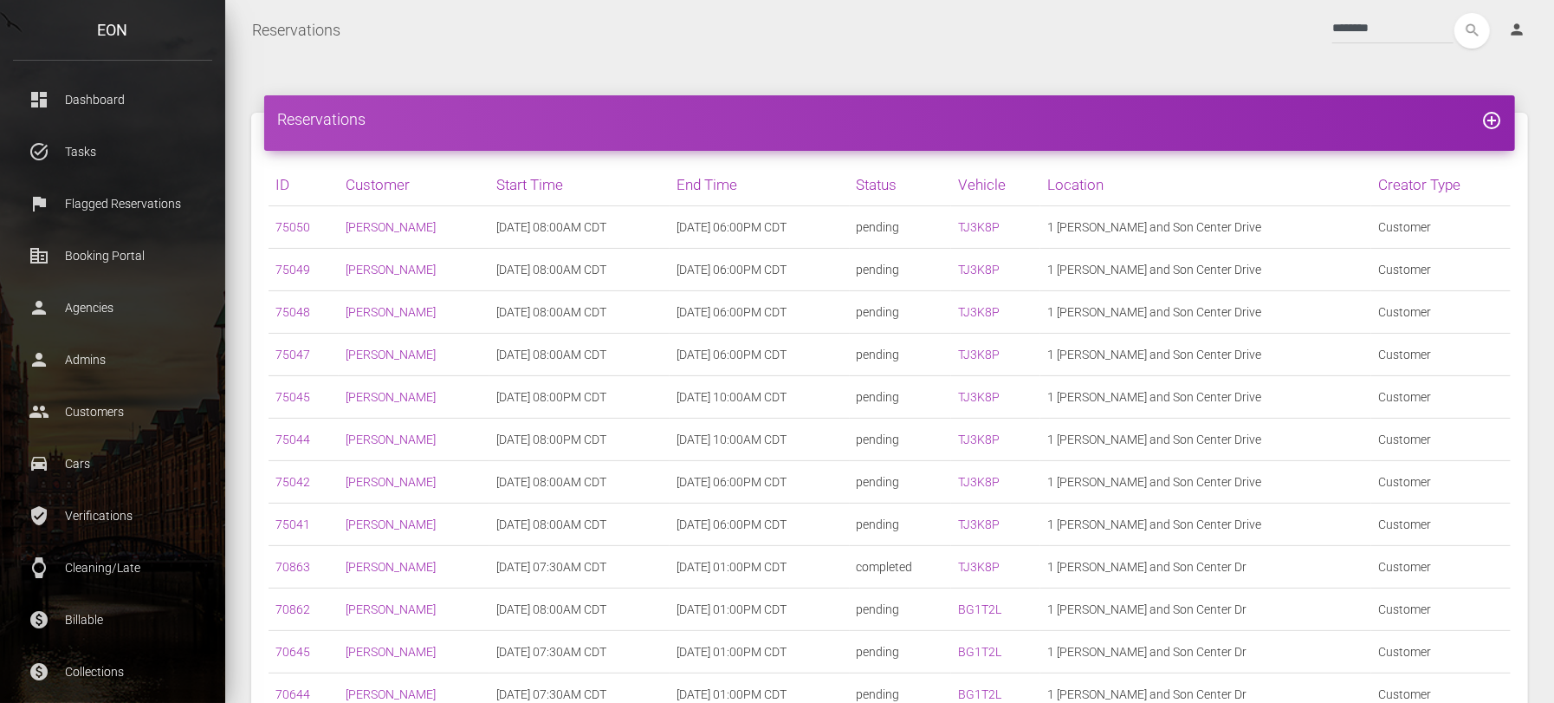
drag, startPoint x: 1305, startPoint y: 223, endPoint x: 1130, endPoint y: 238, distance: 176.5
click at [1130, 238] on td "1 [PERSON_NAME] and Son Center Drive" at bounding box center [1205, 227] width 331 height 42
copy td "1 [PERSON_NAME] and Son Center Drive"
